Goal: Task Accomplishment & Management: Use online tool/utility

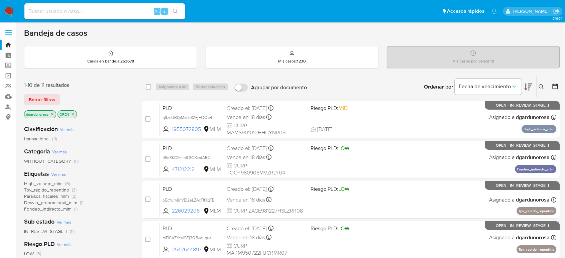
click at [541, 87] on icon at bounding box center [541, 86] width 5 height 5
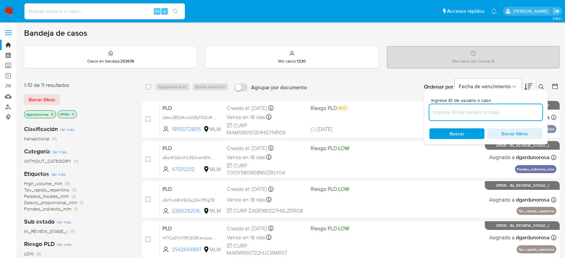
click at [442, 113] on input at bounding box center [486, 112] width 113 height 9
type input "471212212"
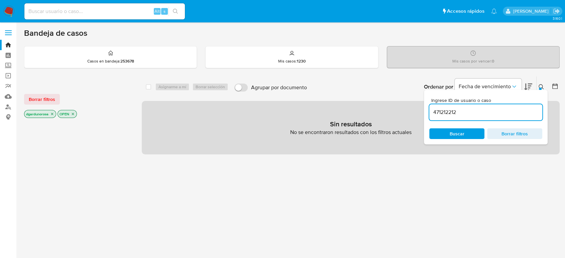
click at [541, 85] on icon at bounding box center [541, 86] width 5 height 5
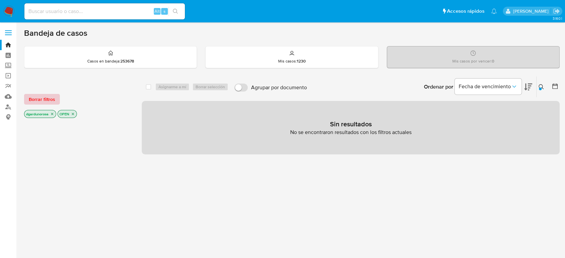
click at [50, 100] on span "Borrar filtros" at bounding box center [42, 99] width 26 height 9
click at [8, 13] on img at bounding box center [8, 11] width 11 height 11
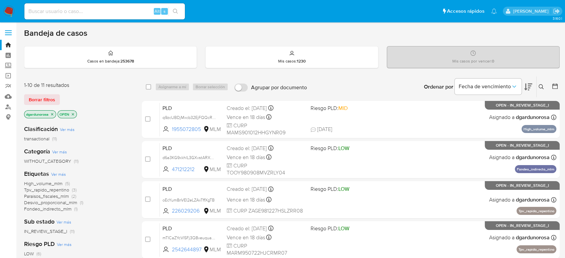
click at [134, 8] on input at bounding box center [104, 11] width 161 height 9
paste input "1346522449"
type input "1346522449"
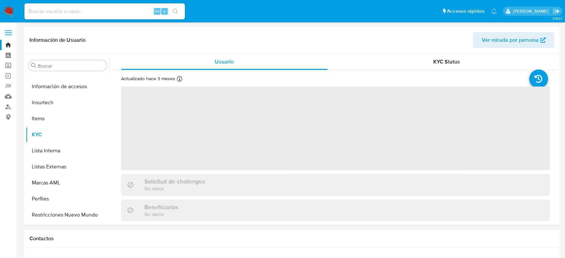
scroll to position [315, 0]
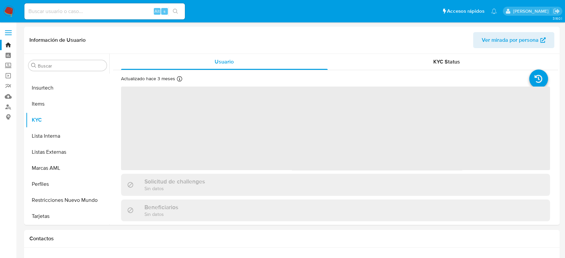
select select "10"
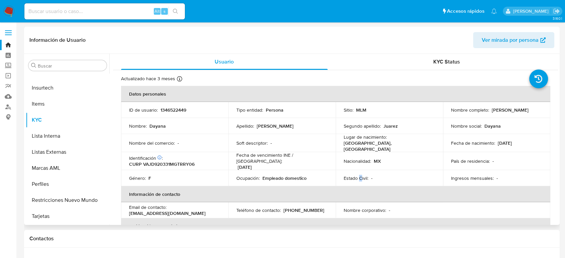
click at [360, 175] on p "Estado Civil :" at bounding box center [356, 178] width 25 height 6
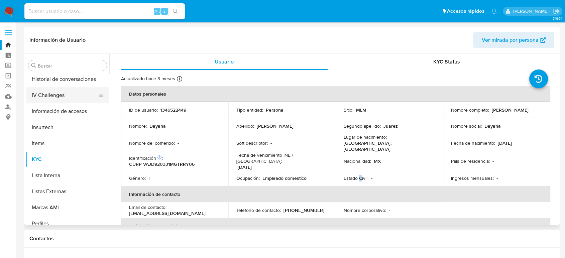
scroll to position [203, 0]
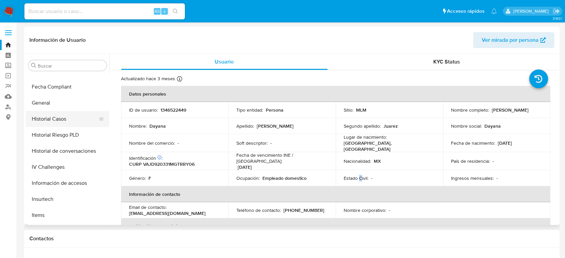
click at [59, 120] on button "Historial Casos" at bounding box center [65, 119] width 78 height 16
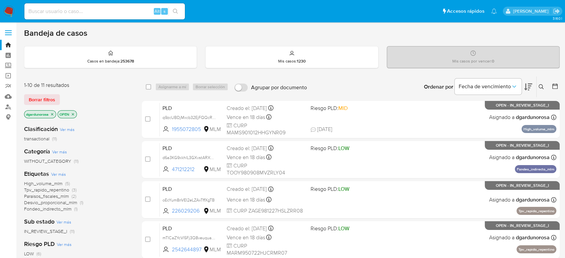
click at [540, 83] on button at bounding box center [542, 87] width 11 height 8
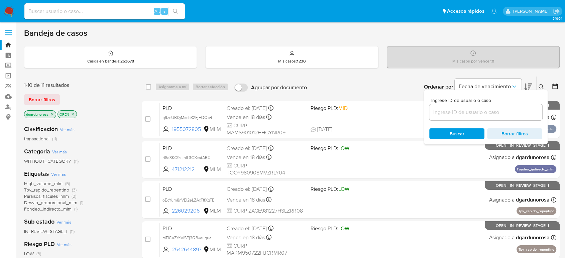
click at [475, 113] on input at bounding box center [486, 112] width 113 height 9
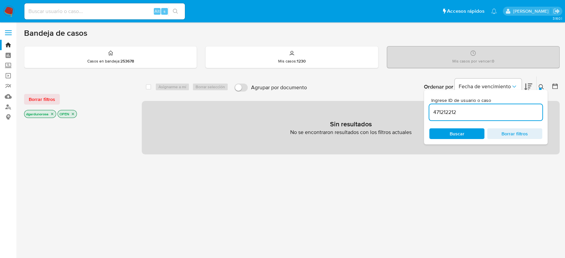
click at [487, 116] on input "471212212" at bounding box center [486, 112] width 113 height 9
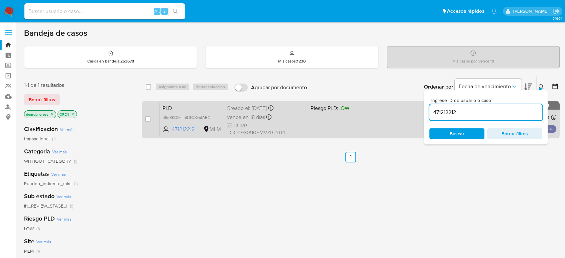
click at [384, 129] on div "PLD d6a3KG9xkhlL3GXvstARXOoT 471212212 MLM Riesgo PLD: LOW Creado el: 12/08/202…" at bounding box center [358, 120] width 397 height 34
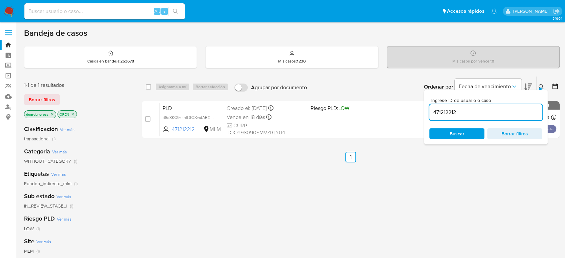
click at [438, 113] on input "471212212" at bounding box center [486, 112] width 113 height 9
paste input "699938276"
type input "699938276"
click at [541, 86] on icon at bounding box center [541, 86] width 5 height 5
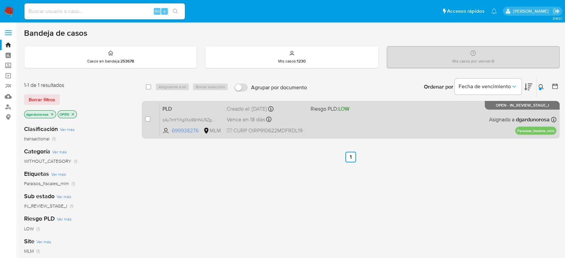
click at [388, 113] on div "PLD zAy7mYYXg1Xo9SHNU5ZgeTyz 699938276 MLM Riesgo PLD: LOW Creado el: 12/08/202…" at bounding box center [358, 120] width 397 height 34
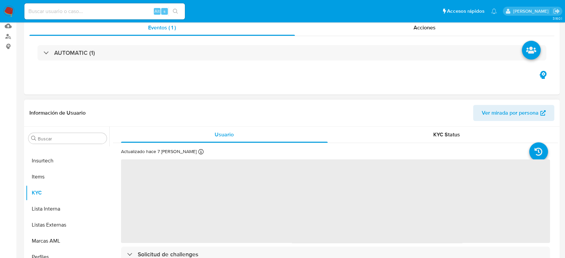
scroll to position [149, 0]
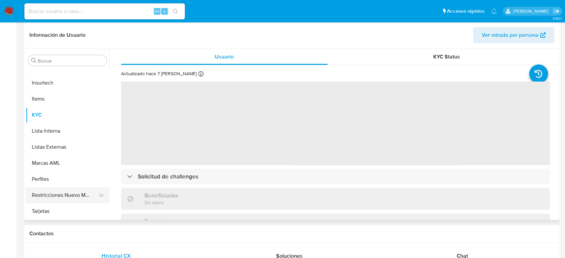
select select "10"
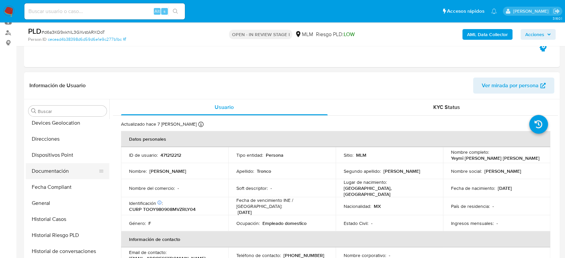
click at [59, 172] on button "Documentación" at bounding box center [65, 171] width 78 height 16
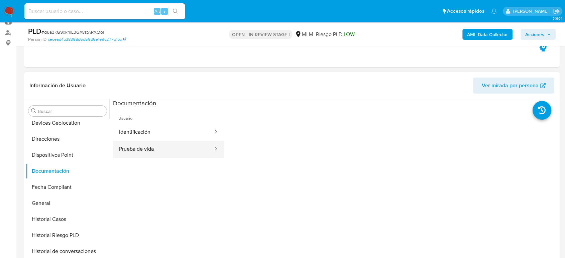
click at [186, 150] on button "Prueba de vida" at bounding box center [163, 149] width 101 height 17
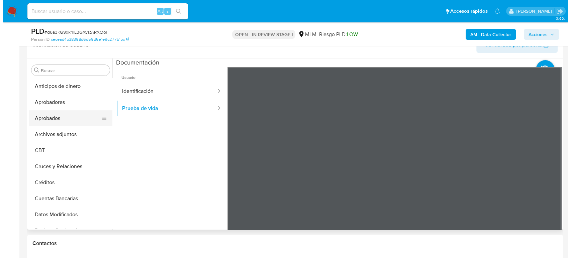
scroll to position [111, 0]
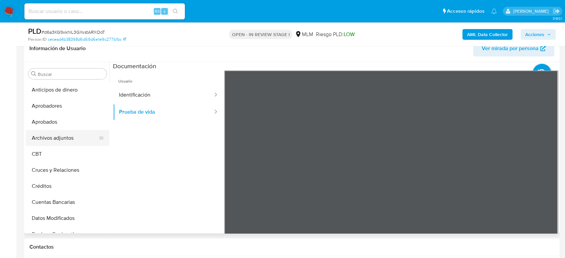
click at [64, 133] on button "Archivos adjuntos" at bounding box center [65, 138] width 78 height 16
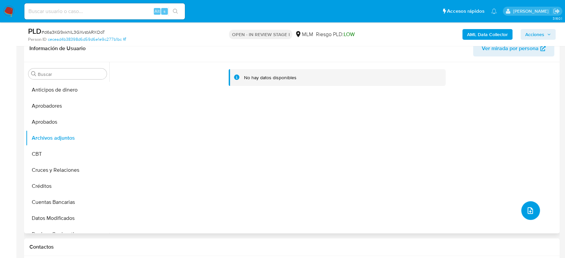
click at [532, 209] on button "upload-file" at bounding box center [530, 210] width 19 height 19
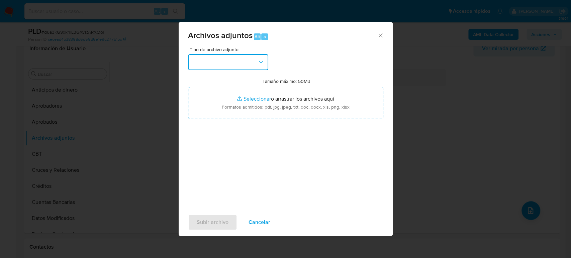
click at [224, 66] on button "button" at bounding box center [228, 62] width 80 height 16
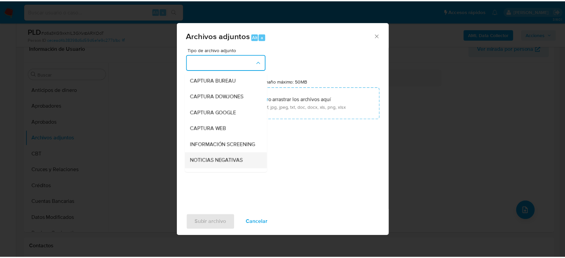
scroll to position [37, 0]
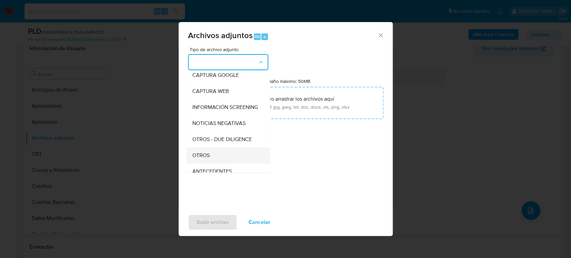
click at [216, 157] on div "OTROS" at bounding box center [226, 156] width 68 height 16
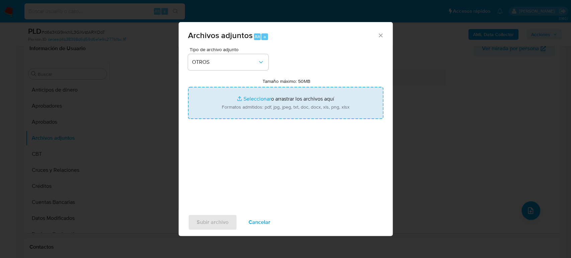
type input "C:\fakepath\471212212_Yeymi Tronco_Agosto2025.pdf"
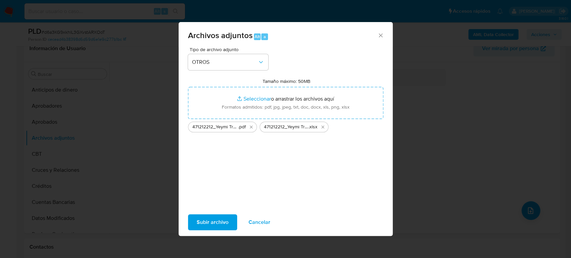
click at [194, 224] on button "Subir archivo" at bounding box center [212, 222] width 49 height 16
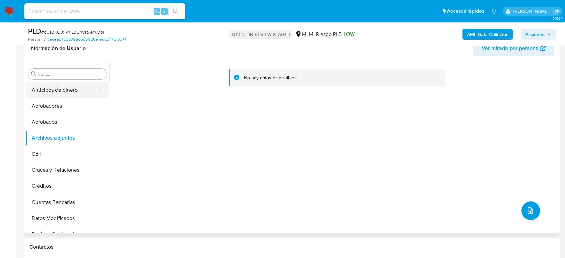
click at [62, 92] on button "Anticipos de dinero" at bounding box center [65, 90] width 78 height 16
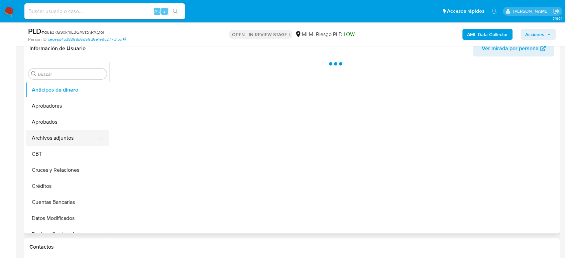
click at [54, 138] on button "Archivos adjuntos" at bounding box center [65, 138] width 78 height 16
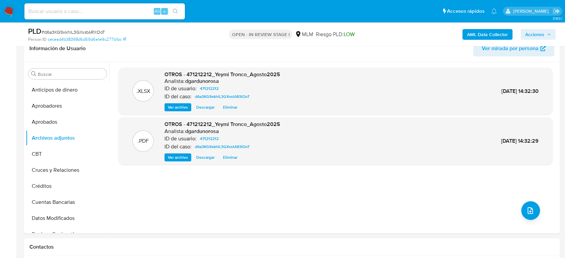
click at [534, 35] on span "Acciones" at bounding box center [535, 34] width 19 height 11
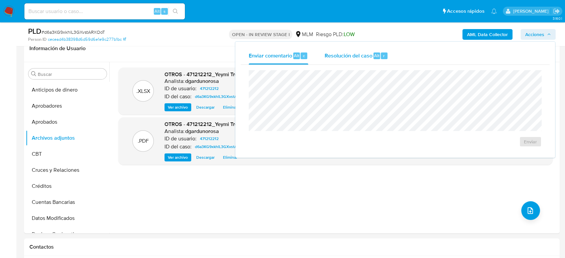
click at [336, 63] on div "Resolución del caso Alt r" at bounding box center [356, 55] width 64 height 17
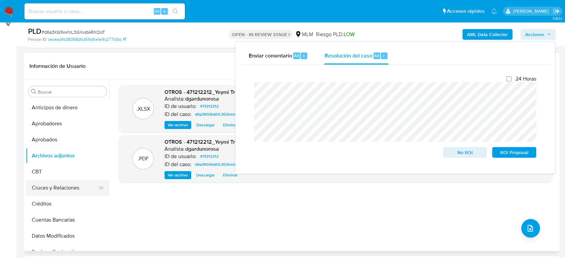
scroll to position [111, 0]
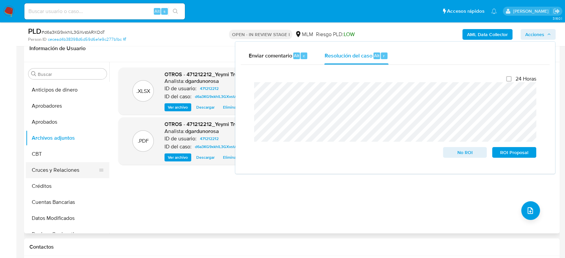
click at [57, 164] on button "Cruces y Relaciones" at bounding box center [65, 170] width 78 height 16
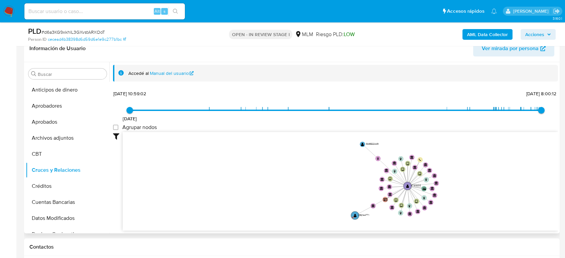
drag, startPoint x: 457, startPoint y: 189, endPoint x: 459, endPoint y: 183, distance: 6.2
click at [459, 183] on icon "user-471212212  471212212 device-61fc242f08813b0018daf480  device-67f45309b9b…" at bounding box center [341, 180] width 436 height 97
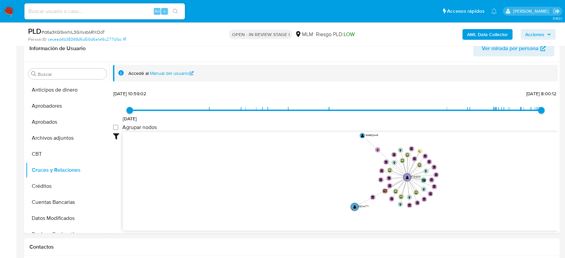
click at [547, 35] on icon "button" at bounding box center [549, 34] width 4 height 4
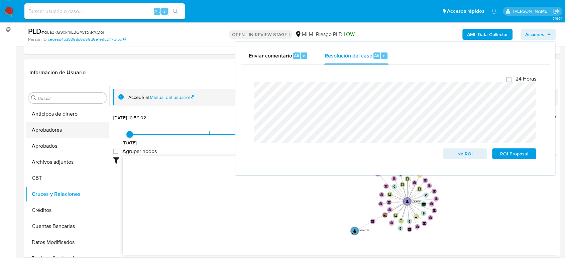
scroll to position [74, 0]
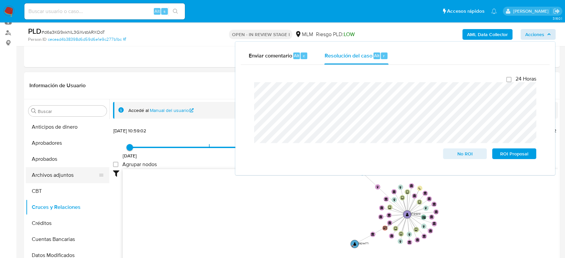
click at [65, 175] on button "Archivos adjuntos" at bounding box center [65, 175] width 78 height 16
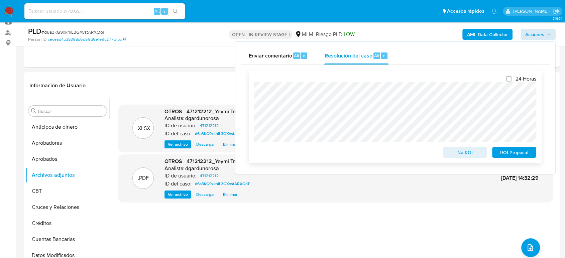
click at [448, 151] on span "No ROI" at bounding box center [465, 152] width 35 height 9
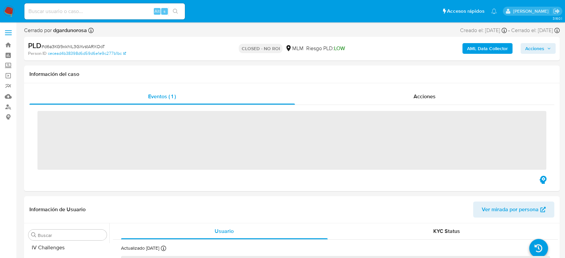
scroll to position [315, 0]
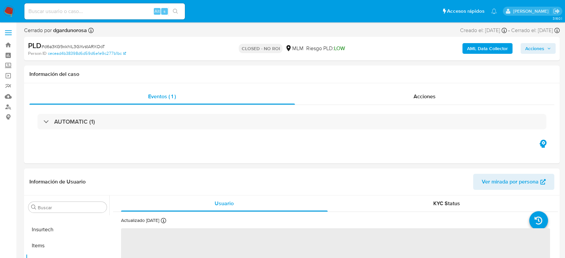
select select "10"
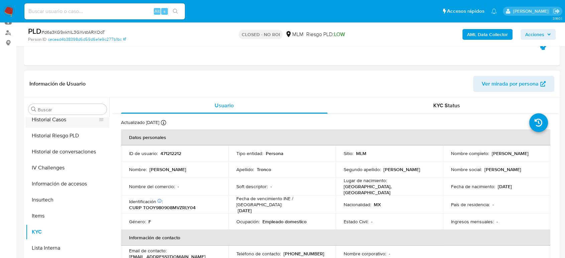
scroll to position [203, 0]
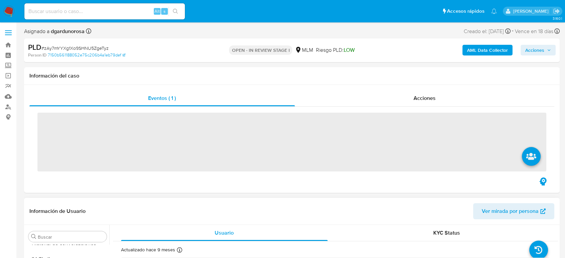
scroll to position [315, 0]
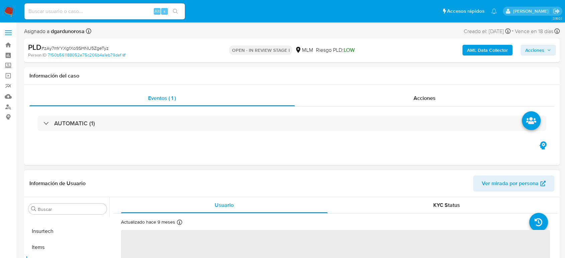
select select "10"
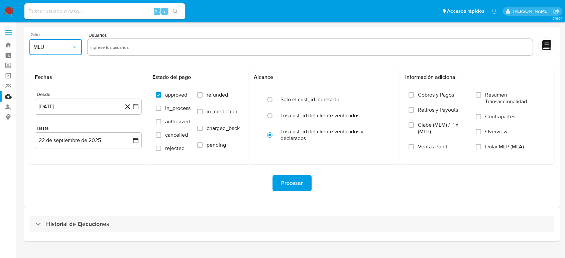
click at [42, 47] on span "MLU" at bounding box center [52, 47] width 38 height 7
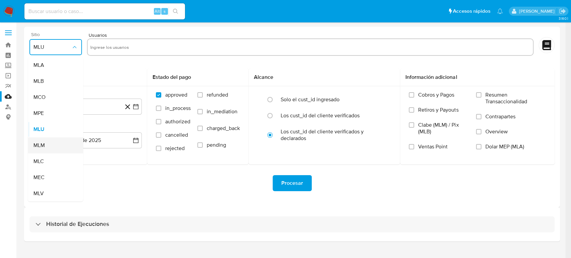
click at [46, 144] on div "MLM" at bounding box center [53, 145] width 40 height 16
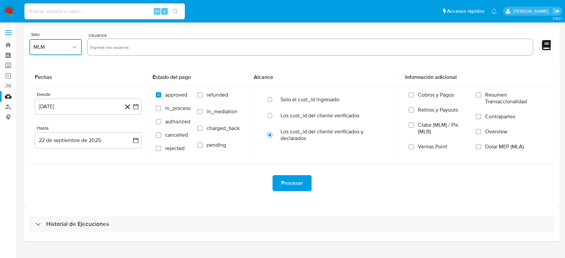
click at [143, 52] on input "text" at bounding box center [310, 47] width 440 height 11
type input "699938276"
click at [157, 42] on input "text" at bounding box center [331, 47] width 398 height 11
paste input "2363574027"
type input "2363574027"
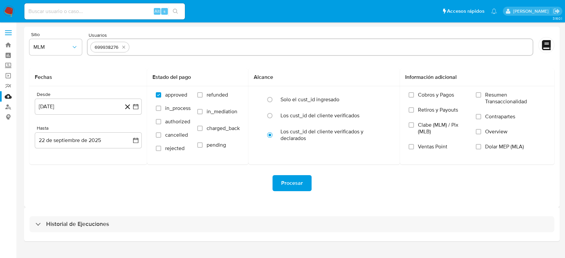
click at [202, 187] on div "Procesar" at bounding box center [291, 183] width 525 height 16
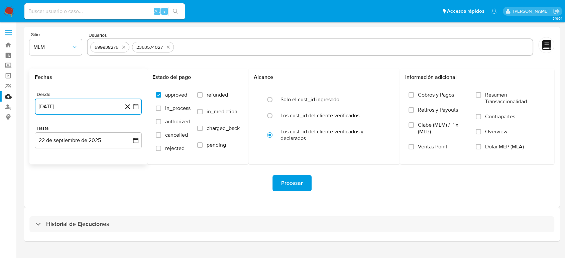
click at [137, 106] on icon "button" at bounding box center [135, 106] width 7 height 7
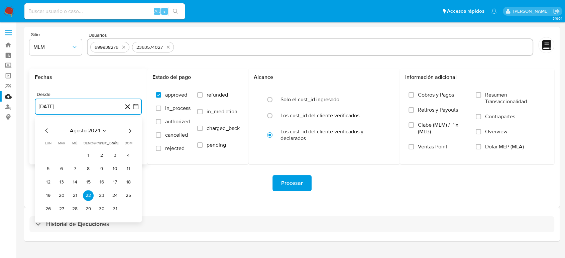
click at [102, 129] on icon "Seleccionar mes y año" at bounding box center [104, 130] width 5 height 5
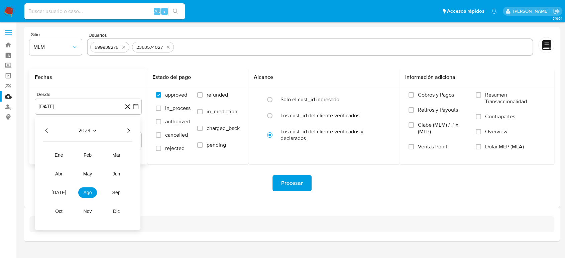
click at [130, 131] on icon "Año siguiente" at bounding box center [128, 131] width 8 height 8
click at [81, 158] on button "feb" at bounding box center [87, 155] width 19 height 11
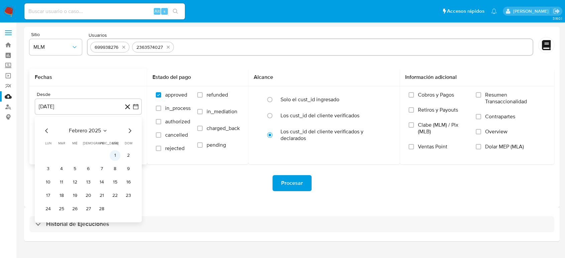
click at [116, 154] on button "1" at bounding box center [115, 155] width 11 height 11
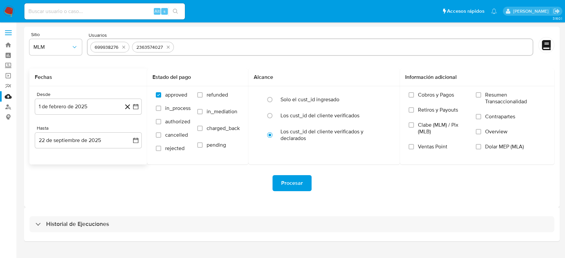
click at [142, 138] on div "Desde [DATE] [DATE] Hasta [DATE] [DATE]" at bounding box center [88, 125] width 118 height 78
click at [136, 140] on icon "button" at bounding box center [135, 140] width 7 height 7
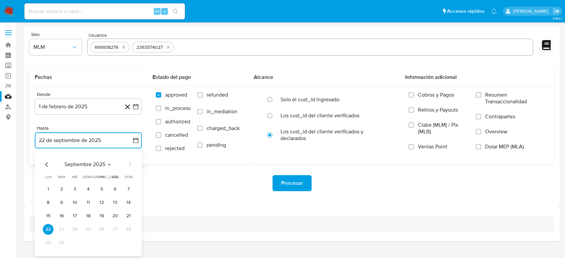
click at [111, 163] on icon "Seleccionar mes y año" at bounding box center [109, 164] width 5 height 5
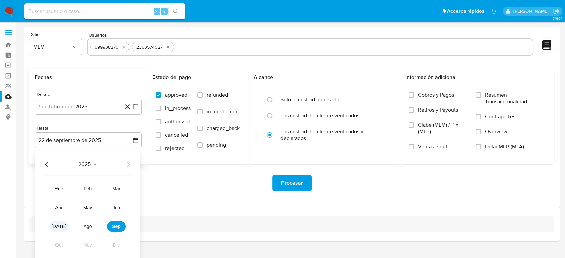
click at [57, 227] on span "[DATE]" at bounding box center [59, 226] width 15 height 5
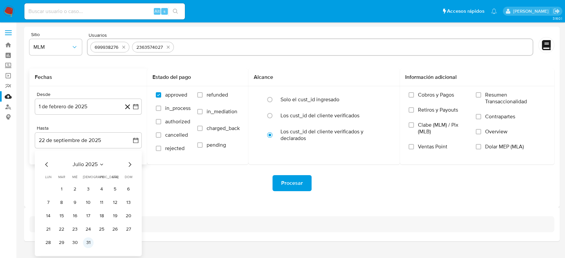
click at [89, 240] on button "31" at bounding box center [88, 242] width 11 height 11
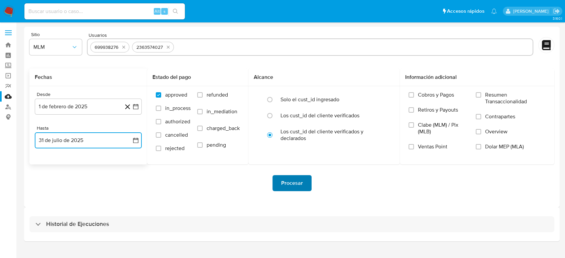
click at [298, 180] on span "Procesar" at bounding box center [292, 183] width 22 height 15
